Goal: Find specific page/section: Find specific page/section

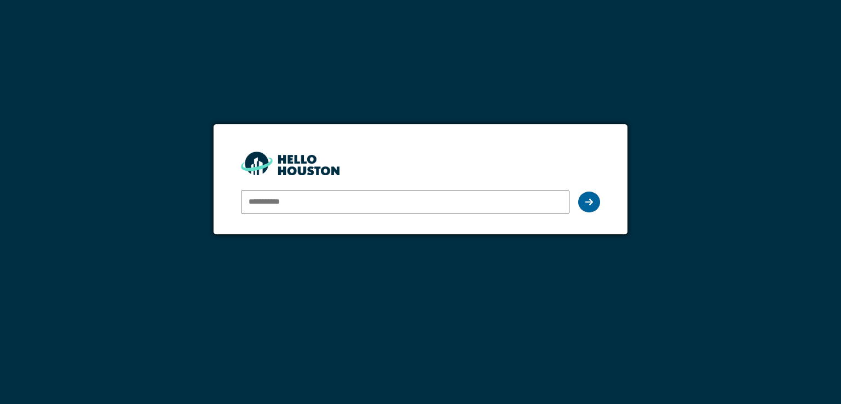
type input "**********"
click at [587, 202] on icon at bounding box center [590, 202] width 8 height 9
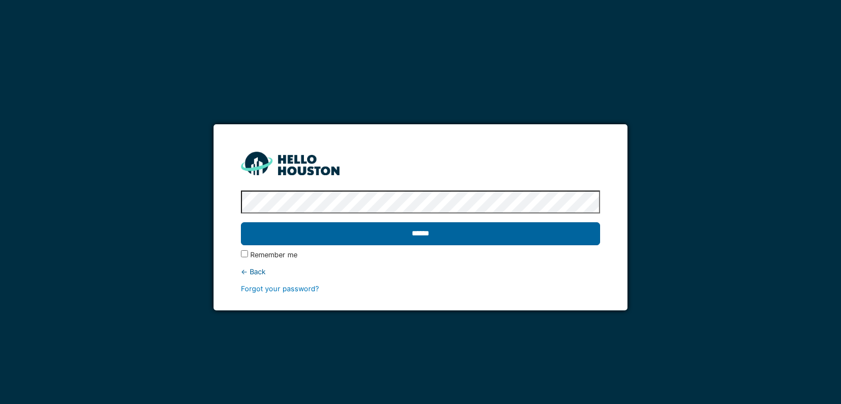
click at [439, 232] on input "******" at bounding box center [420, 233] width 359 height 23
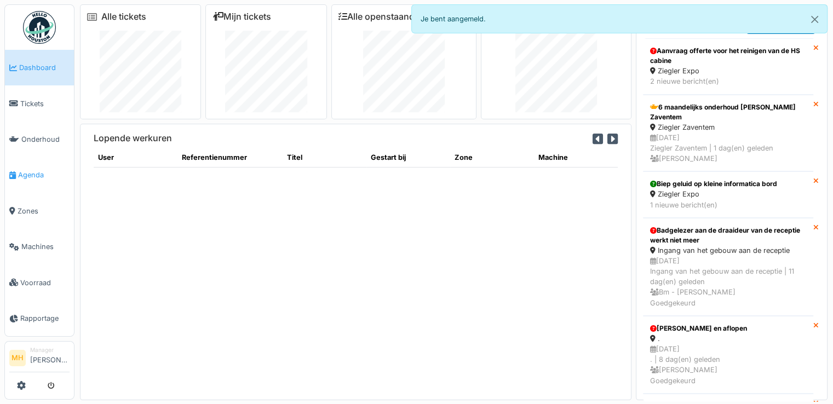
click at [27, 171] on span "Agenda" at bounding box center [43, 175] width 51 height 10
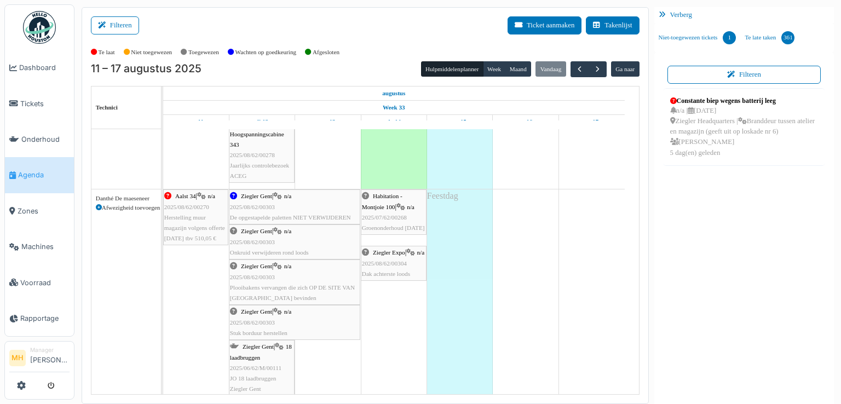
scroll to position [548, 0]
click at [595, 68] on span "button" at bounding box center [597, 69] width 9 height 9
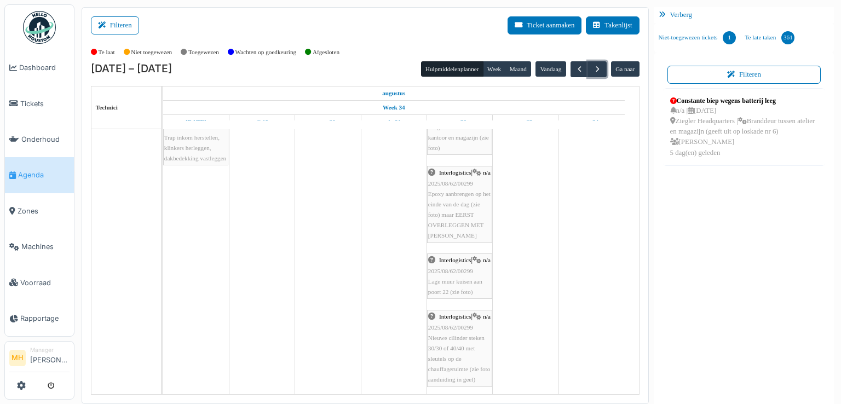
click at [460, 220] on div "Interlogistics | n/a 2025/08/62/00299 Epoxy aanbrengen op het einde van de dag …" at bounding box center [459, 204] width 63 height 73
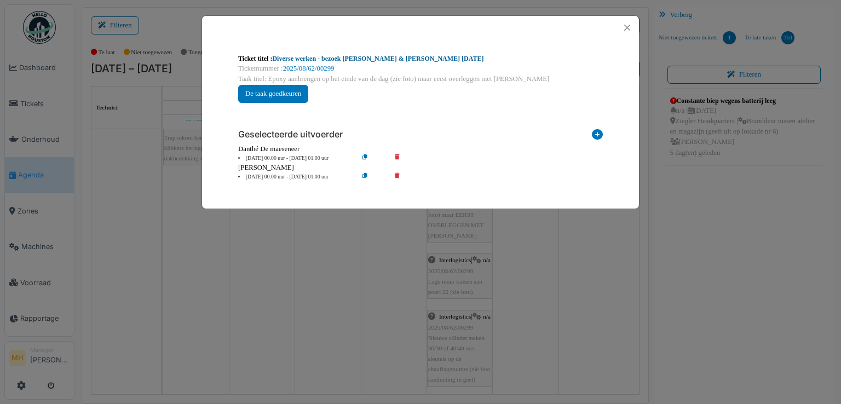
click at [347, 56] on link "Diverse werken - bezoek [PERSON_NAME] & [PERSON_NAME] [DATE]" at bounding box center [377, 59] width 211 height 8
drag, startPoint x: 625, startPoint y: 26, endPoint x: 599, endPoint y: 63, distance: 45.3
click at [625, 26] on button "Close" at bounding box center [627, 27] width 15 height 15
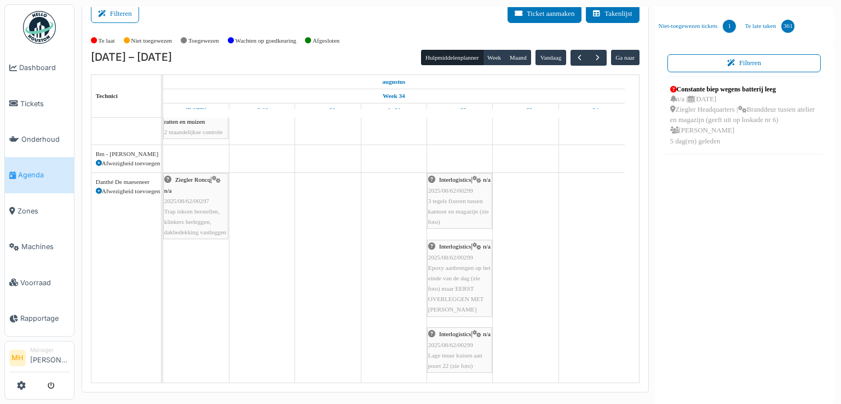
scroll to position [0, 0]
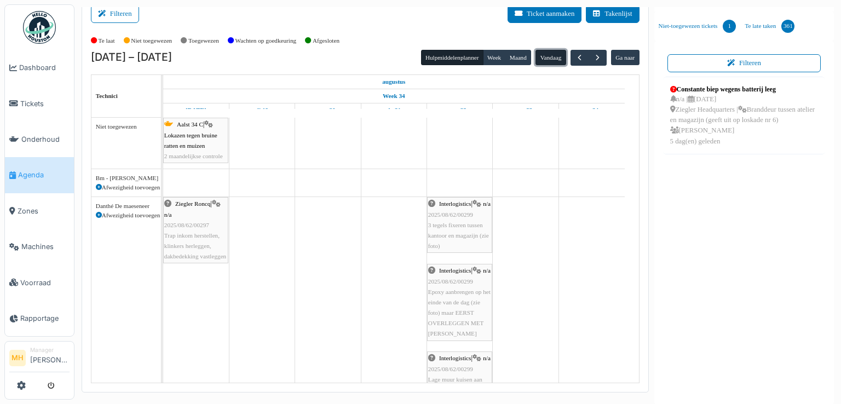
click at [545, 54] on button "Vandaag" at bounding box center [551, 57] width 30 height 15
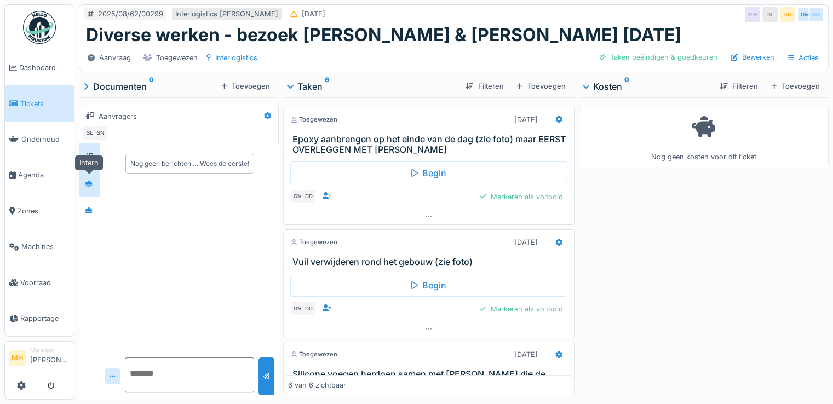
click at [93, 182] on icon at bounding box center [89, 183] width 8 height 7
click at [90, 212] on icon at bounding box center [89, 211] width 8 height 6
